Goal: Information Seeking & Learning: Learn about a topic

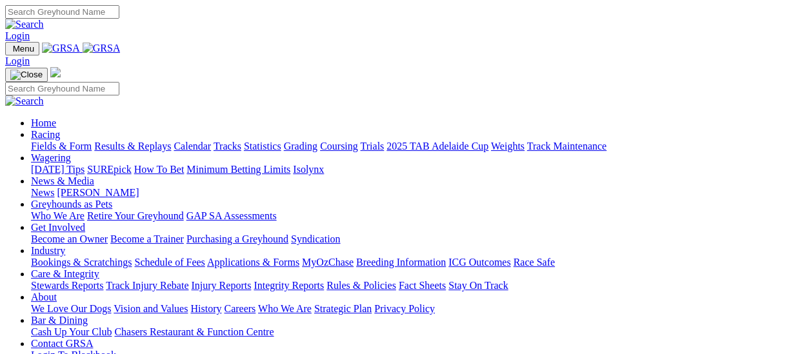
click at [54, 141] on link "Fields & Form" at bounding box center [61, 146] width 61 height 11
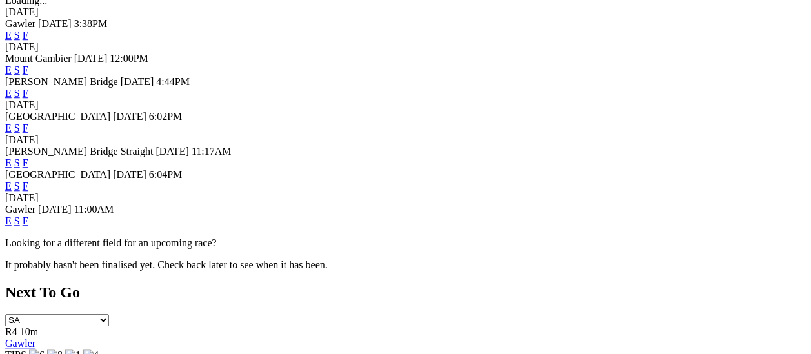
scroll to position [516, 0]
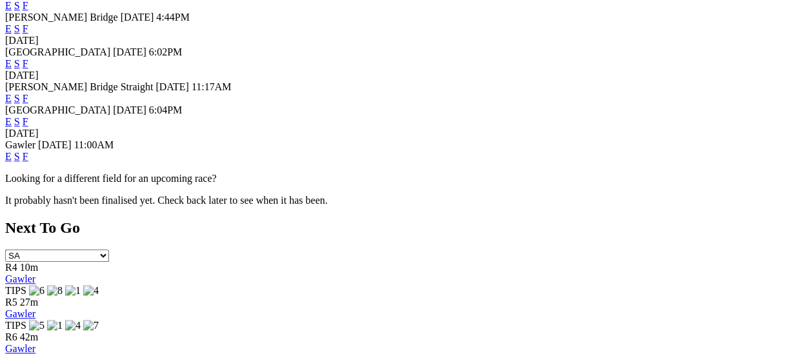
click at [28, 151] on link "F" at bounding box center [26, 156] width 6 height 11
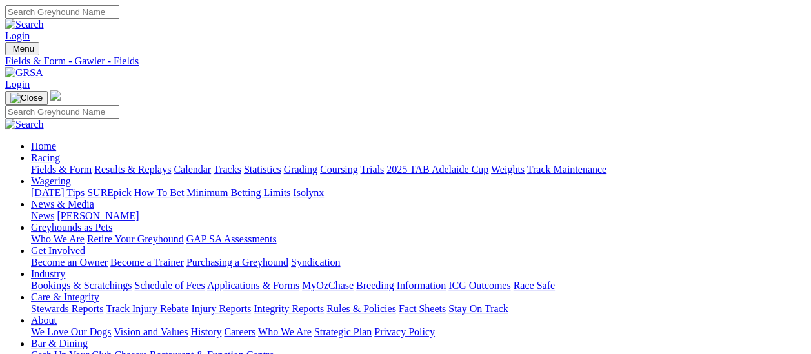
click at [135, 164] on link "Results & Replays" at bounding box center [132, 169] width 77 height 11
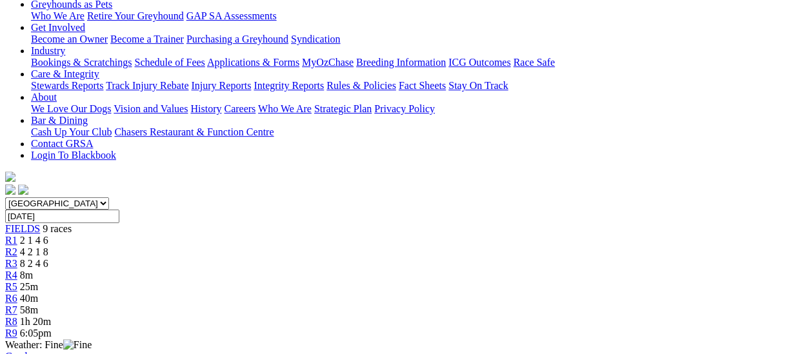
scroll to position [65, 0]
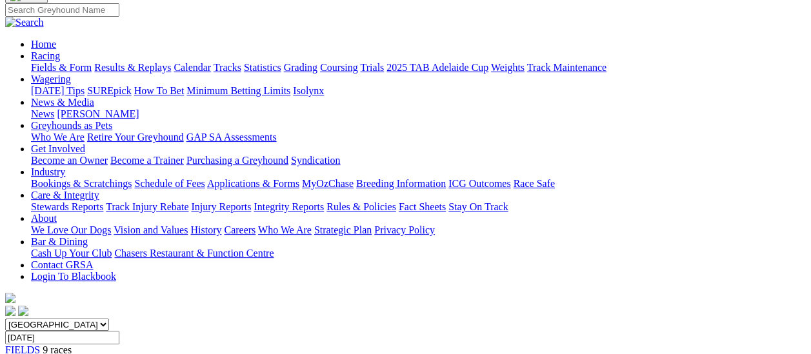
scroll to position [65, 0]
